Goal: Find contact information

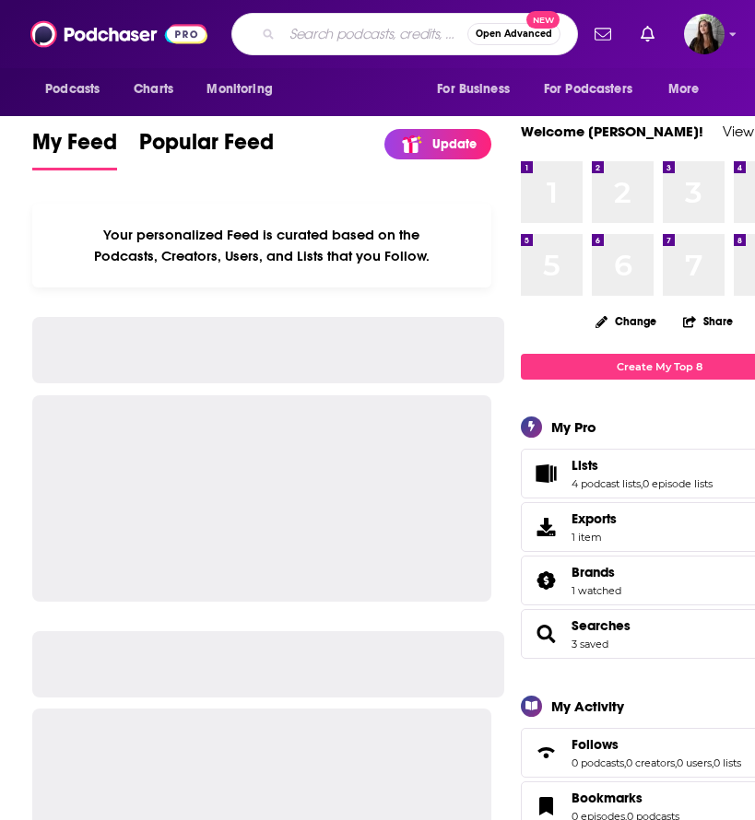
click at [305, 34] on input "Search podcasts, credits, & more..." at bounding box center [374, 33] width 185 height 29
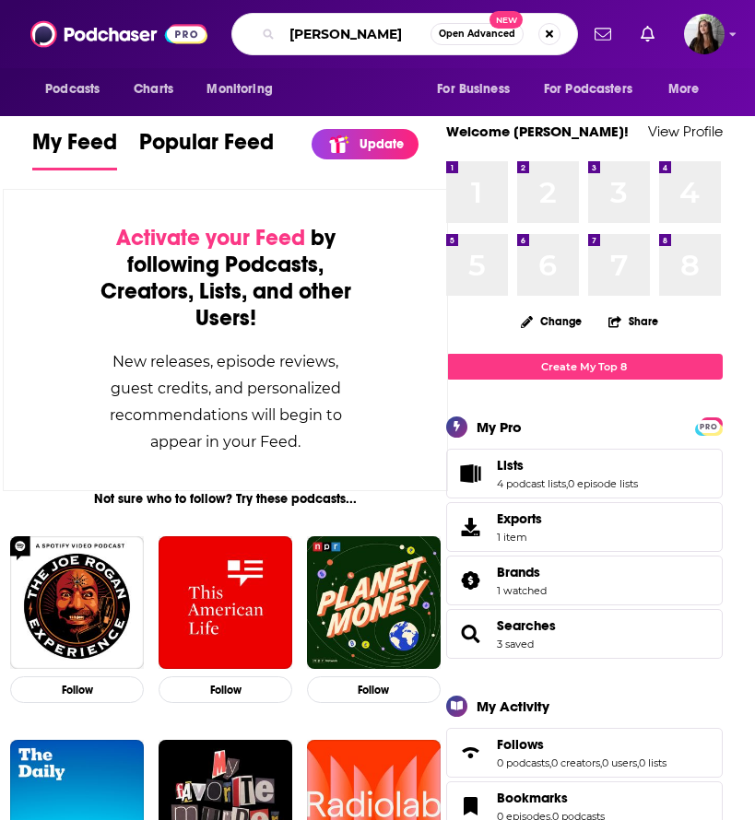
type input "[PERSON_NAME]"
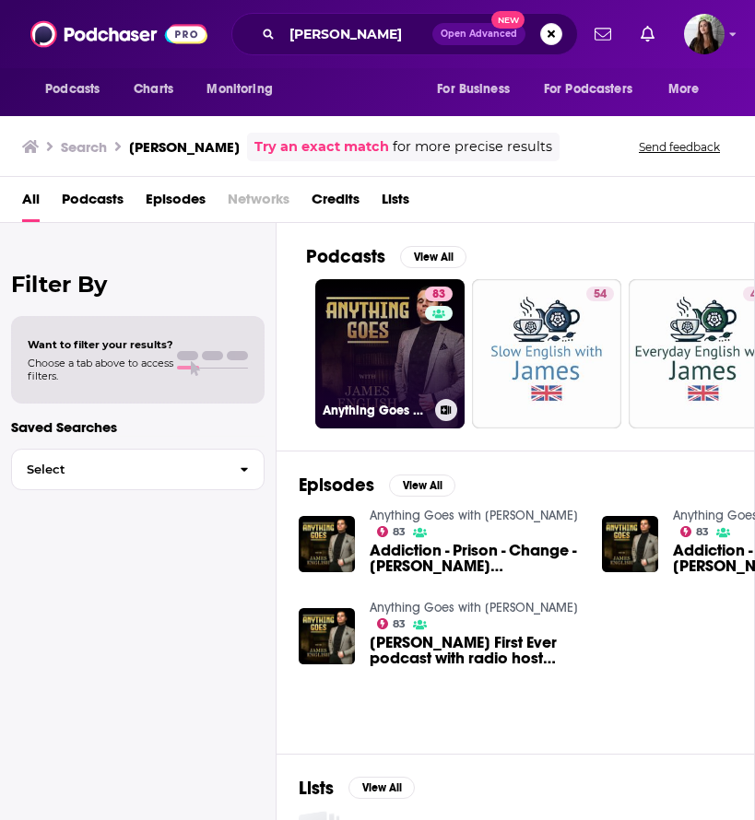
click at [352, 329] on link "83 Anything Goes with [PERSON_NAME]" at bounding box center [389, 353] width 149 height 149
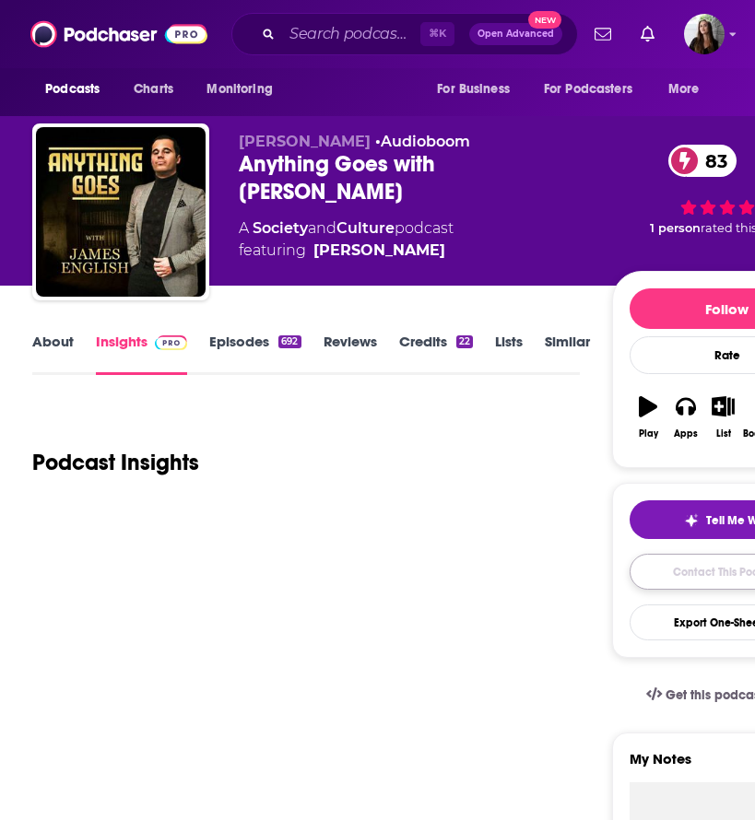
click at [677, 564] on link "Contact This Podcast" at bounding box center [727, 572] width 195 height 36
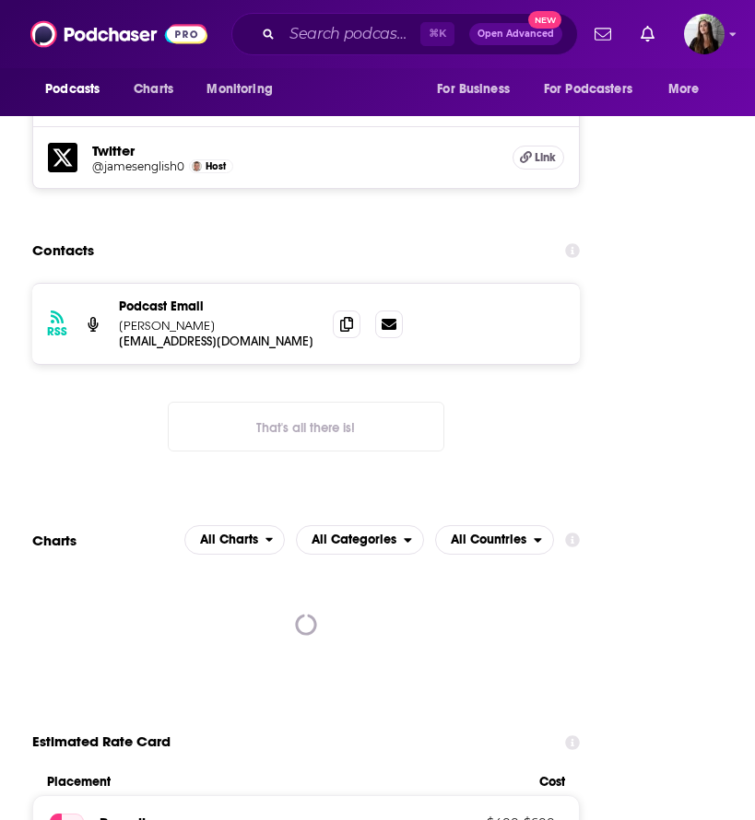
scroll to position [2948, 0]
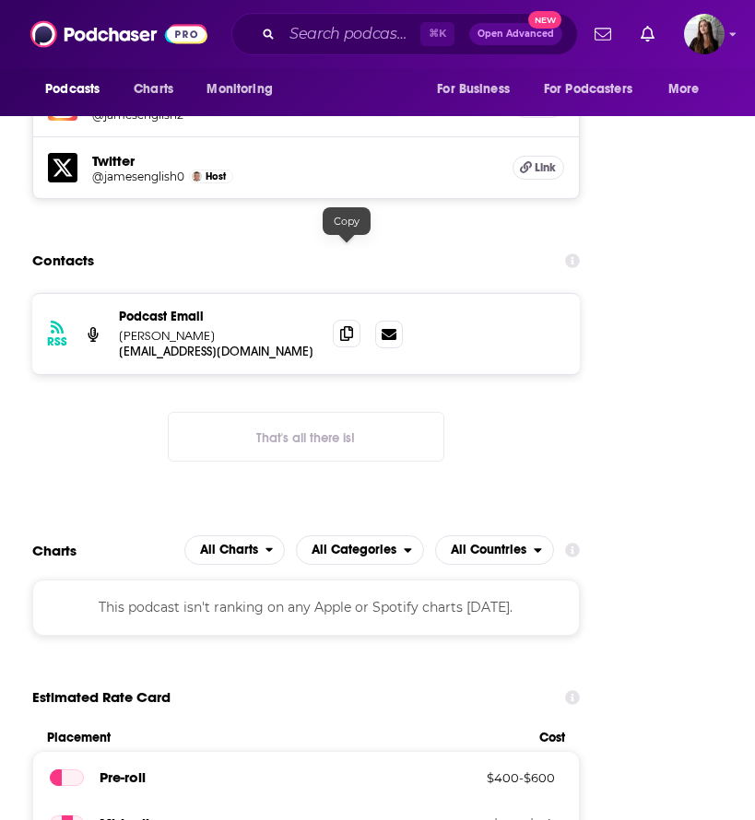
click at [346, 326] on icon at bounding box center [346, 333] width 13 height 15
